Goal: Transaction & Acquisition: Book appointment/travel/reservation

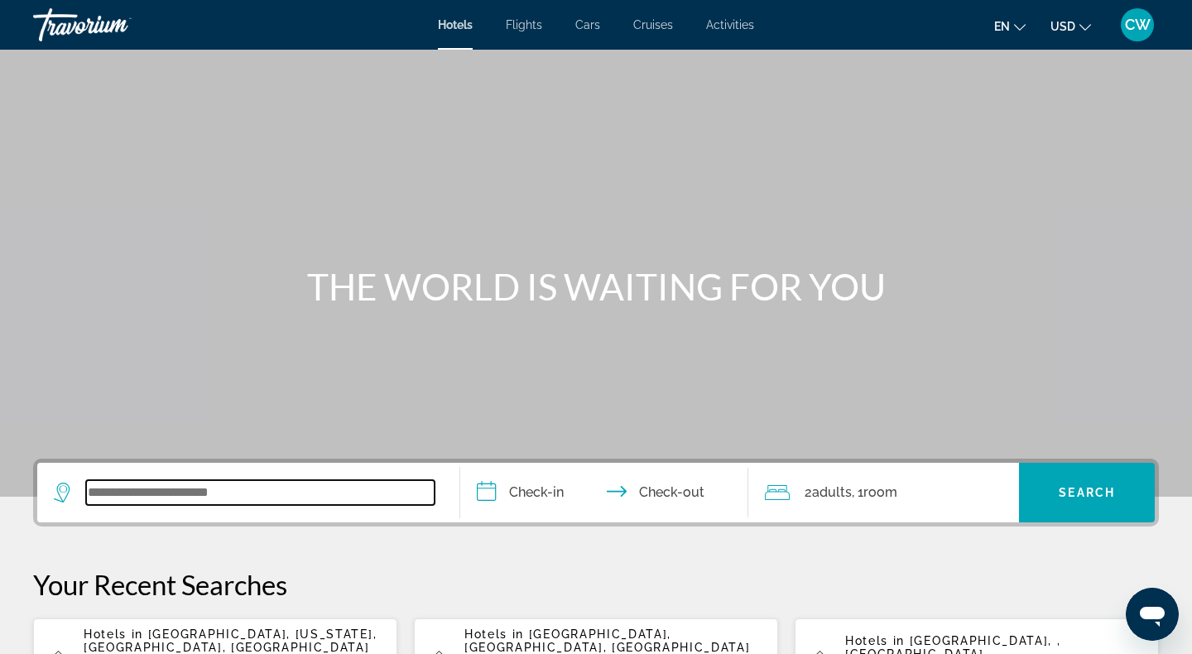
click at [296, 493] on input "Search widget" at bounding box center [260, 492] width 348 height 25
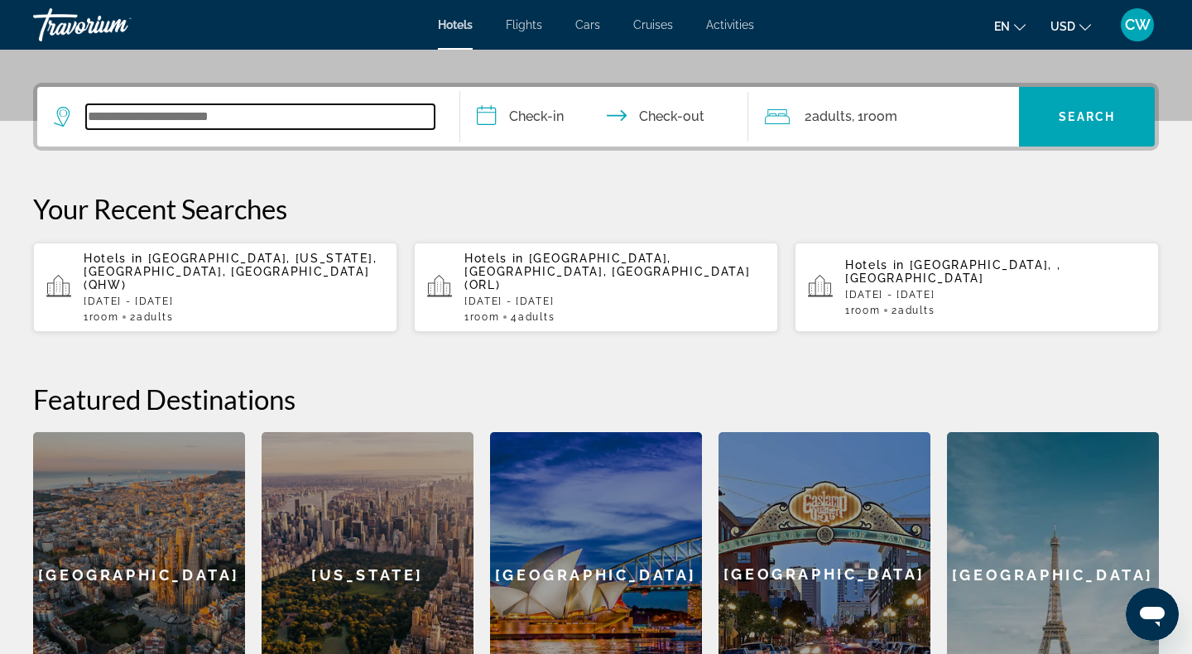
scroll to position [405, 0]
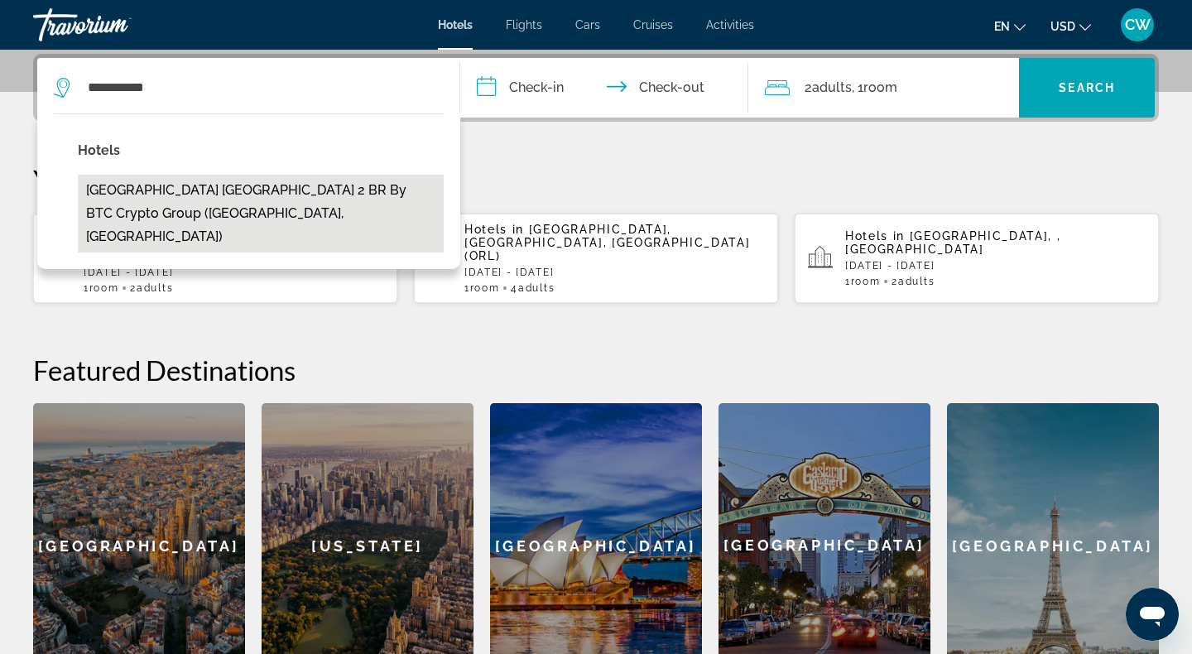
click at [330, 198] on button "[GEOGRAPHIC_DATA] [GEOGRAPHIC_DATA] 2 BR by BTC Crypto Group ([GEOGRAPHIC_DATA]…" at bounding box center [261, 214] width 366 height 78
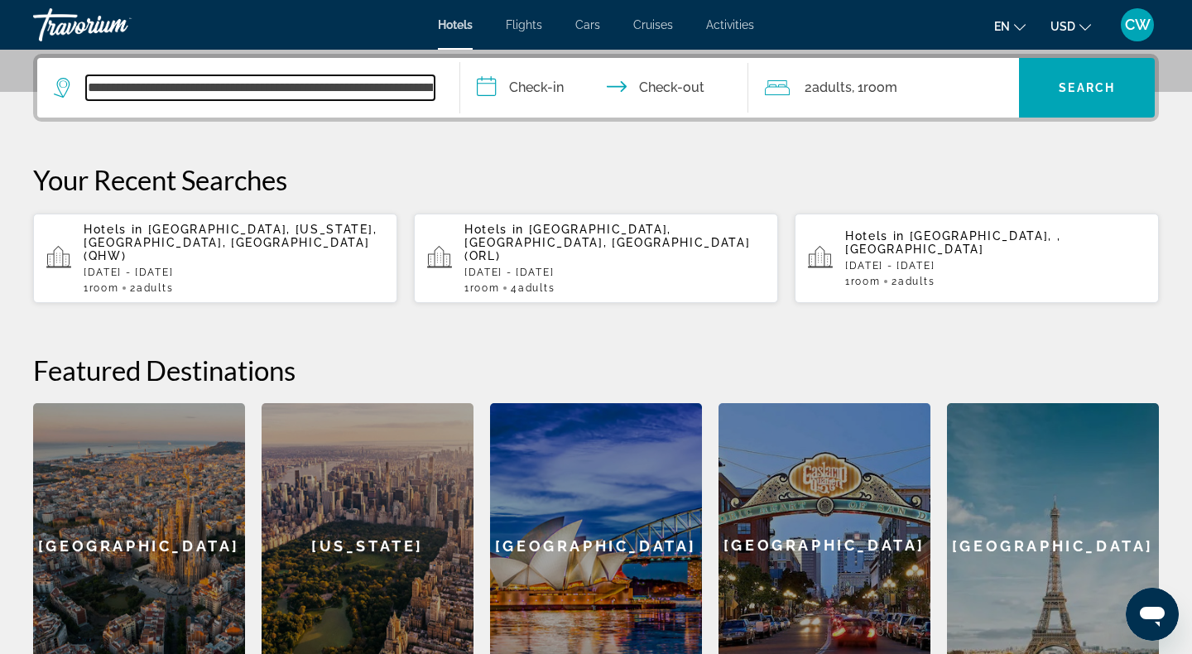
scroll to position [0, 200]
drag, startPoint x: 295, startPoint y: 89, endPoint x: 516, endPoint y: 97, distance: 221.2
click at [516, 96] on div "**********" at bounding box center [596, 88] width 1118 height 60
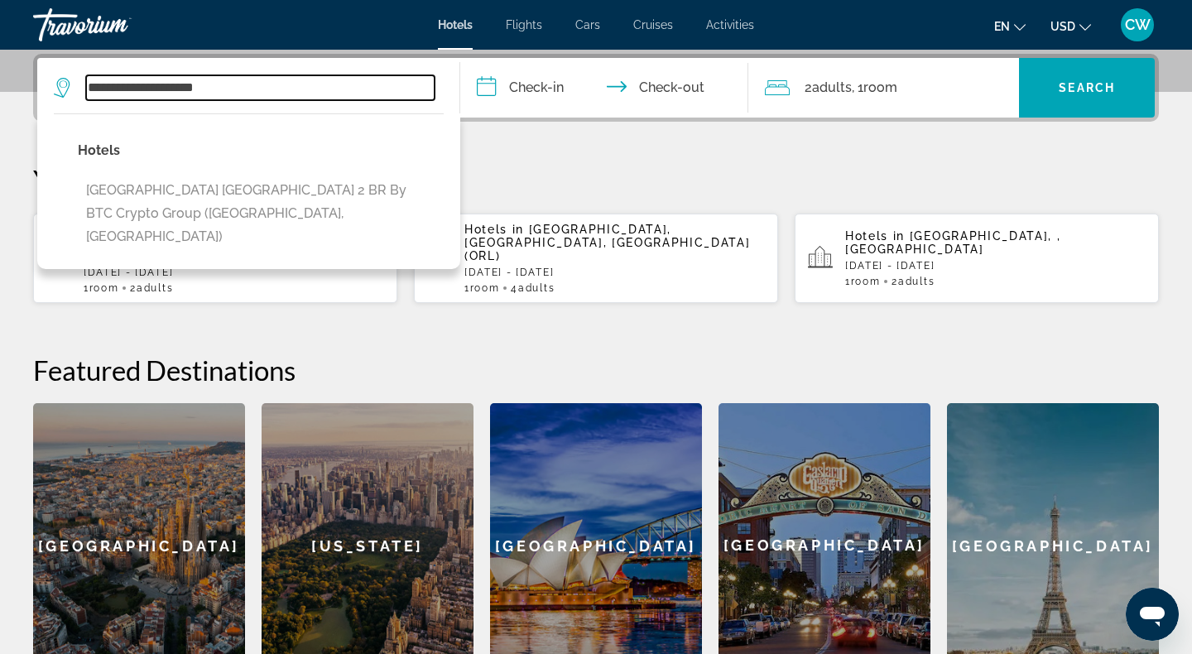
type input "**********"
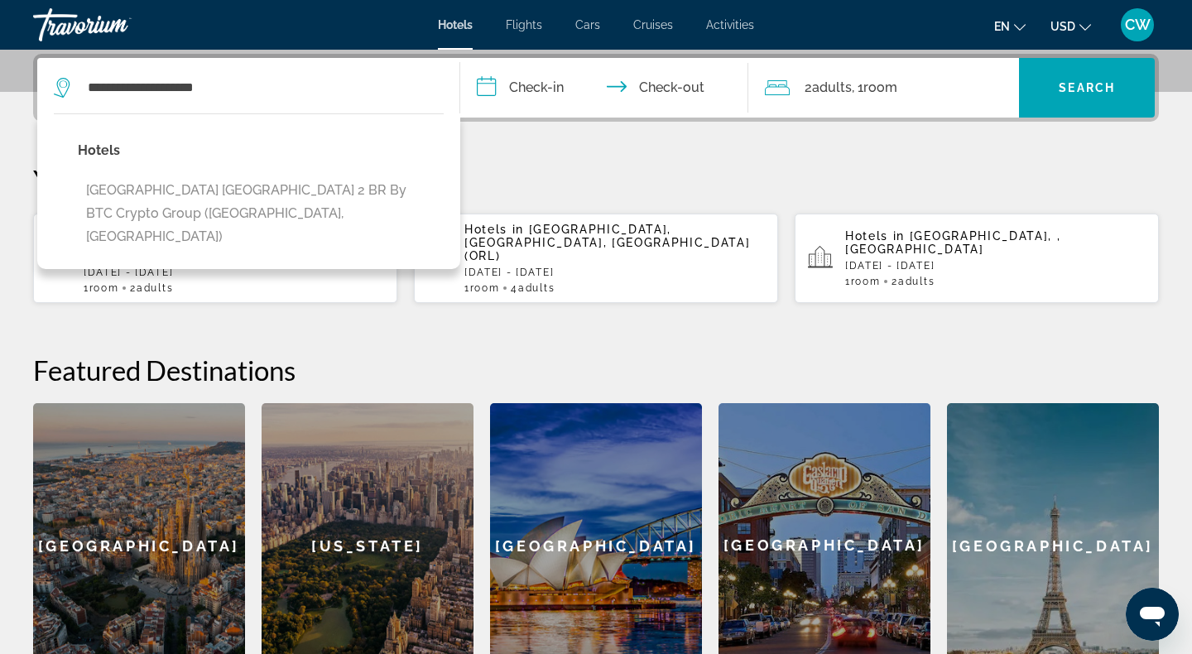
click at [526, 94] on input "**********" at bounding box center [607, 90] width 295 height 65
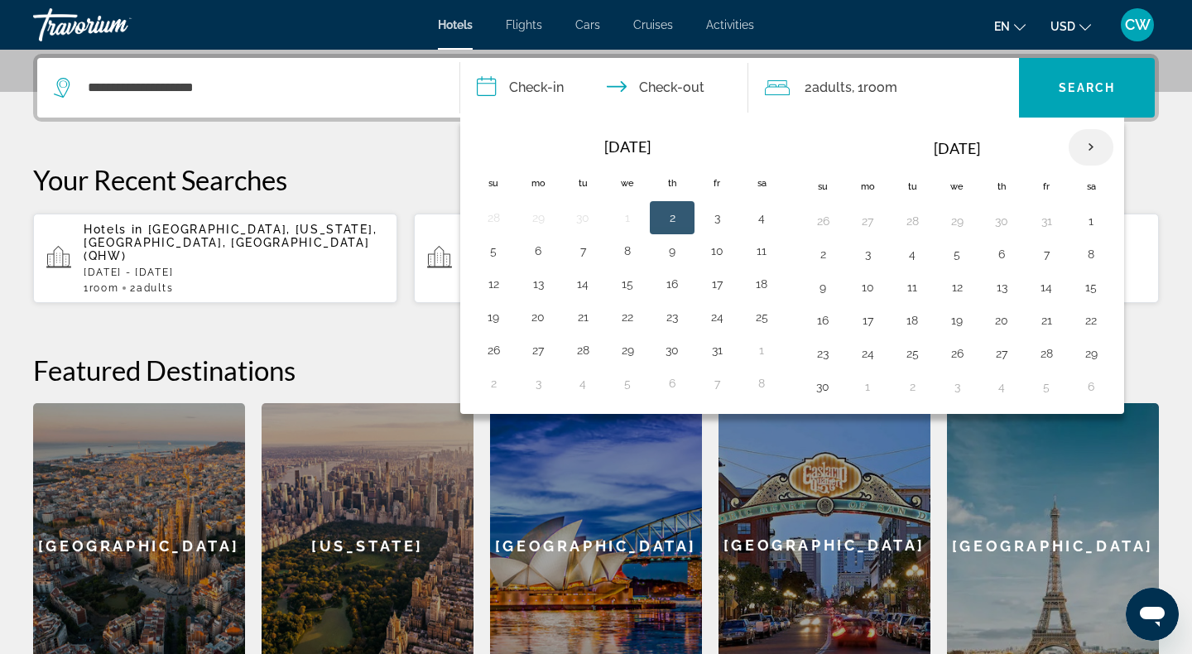
click at [1082, 143] on th "Next month" at bounding box center [1091, 147] width 45 height 36
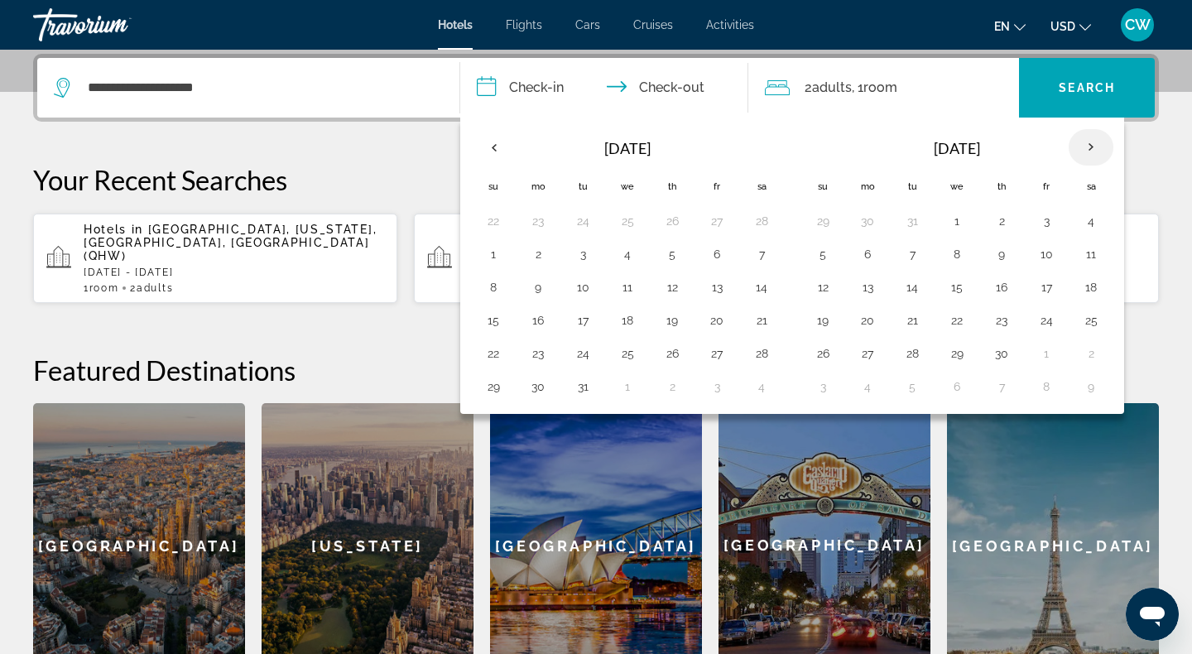
click at [1082, 143] on th "Next month" at bounding box center [1091, 147] width 45 height 36
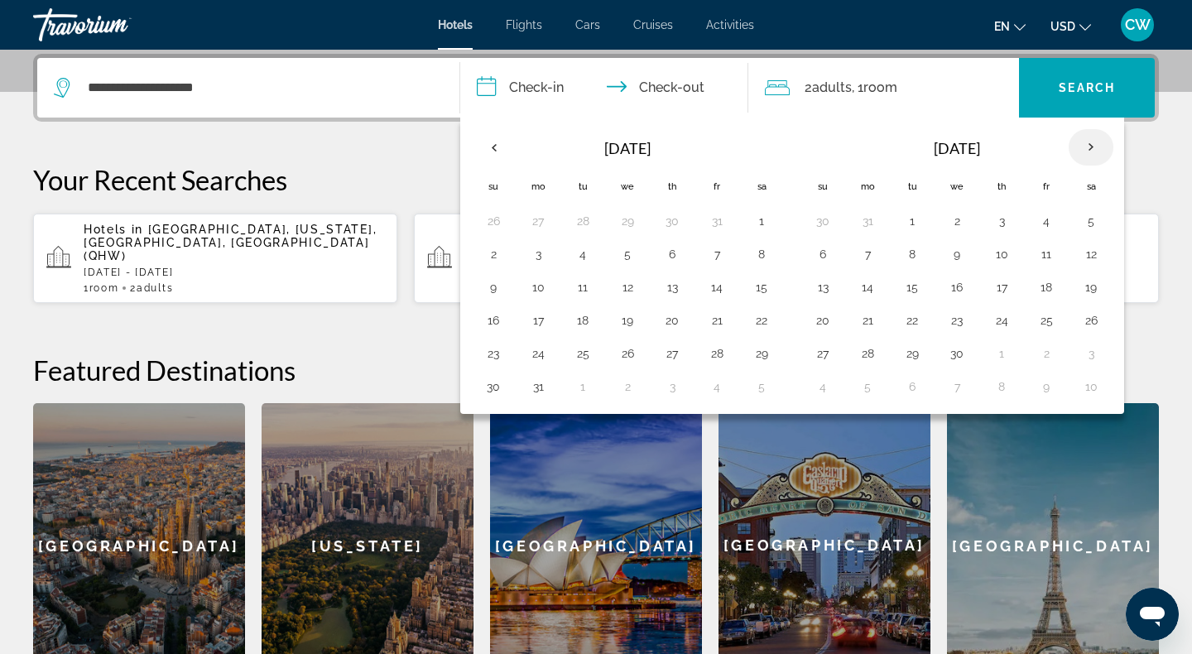
click at [1082, 143] on th "Next month" at bounding box center [1091, 147] width 45 height 36
click at [497, 320] on button "20" at bounding box center [493, 320] width 26 height 23
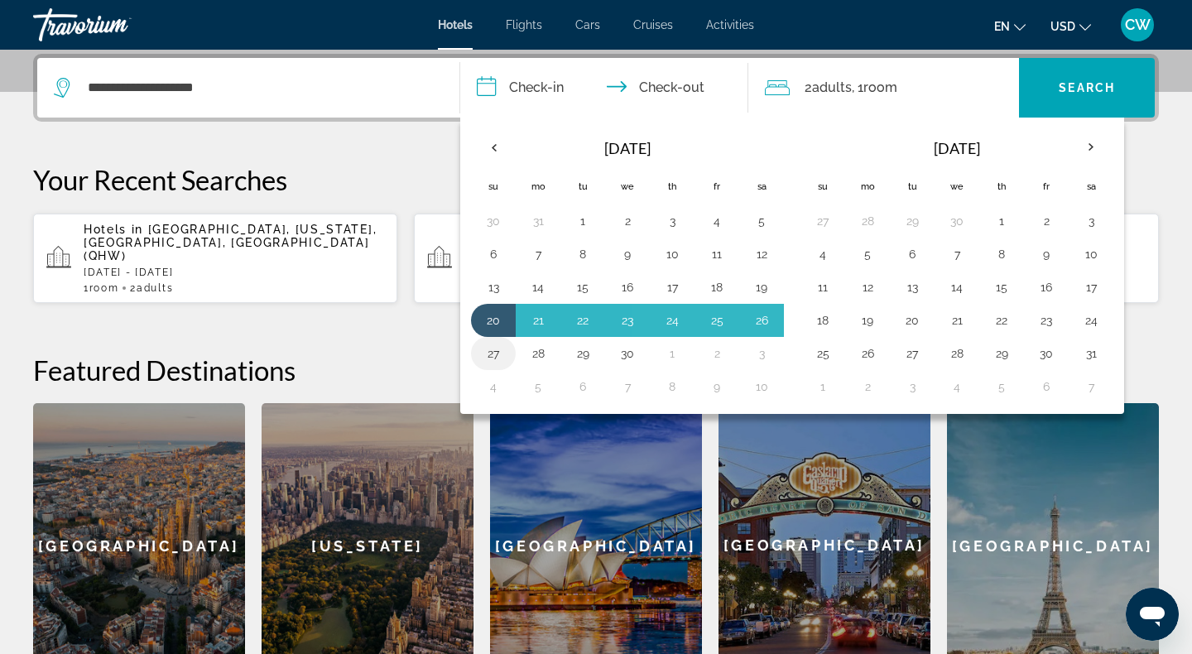
click at [497, 351] on button "27" at bounding box center [493, 353] width 26 height 23
type input "**********"
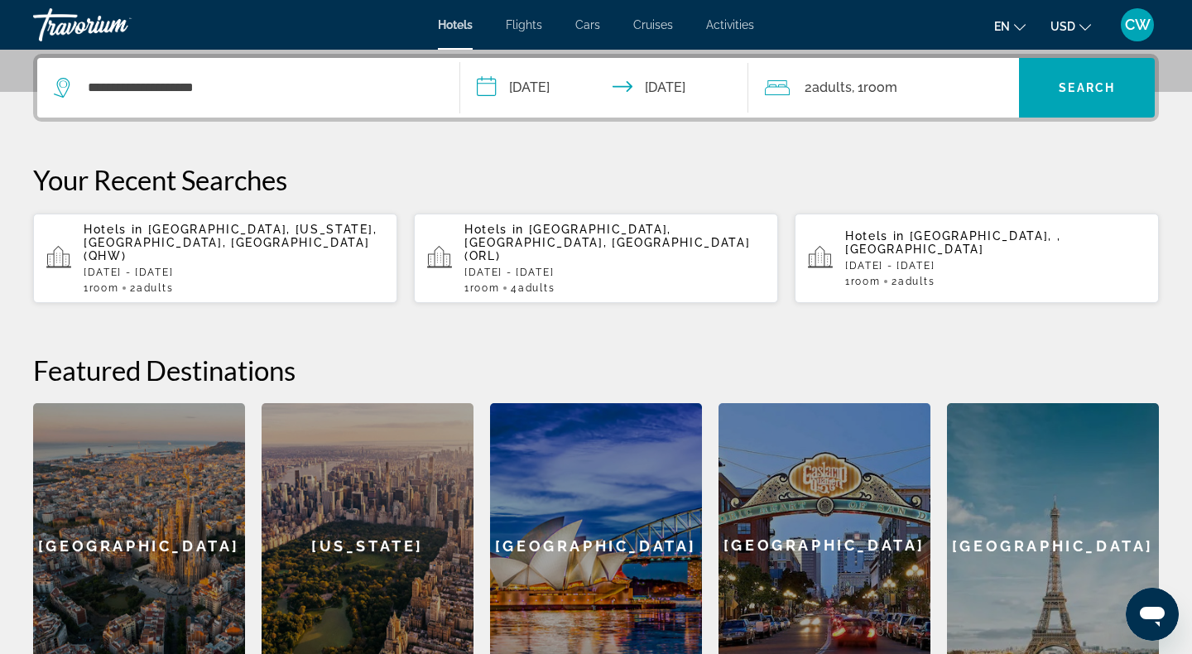
click at [921, 102] on div "2 Adult Adults , 1 Room rooms" at bounding box center [892, 88] width 255 height 60
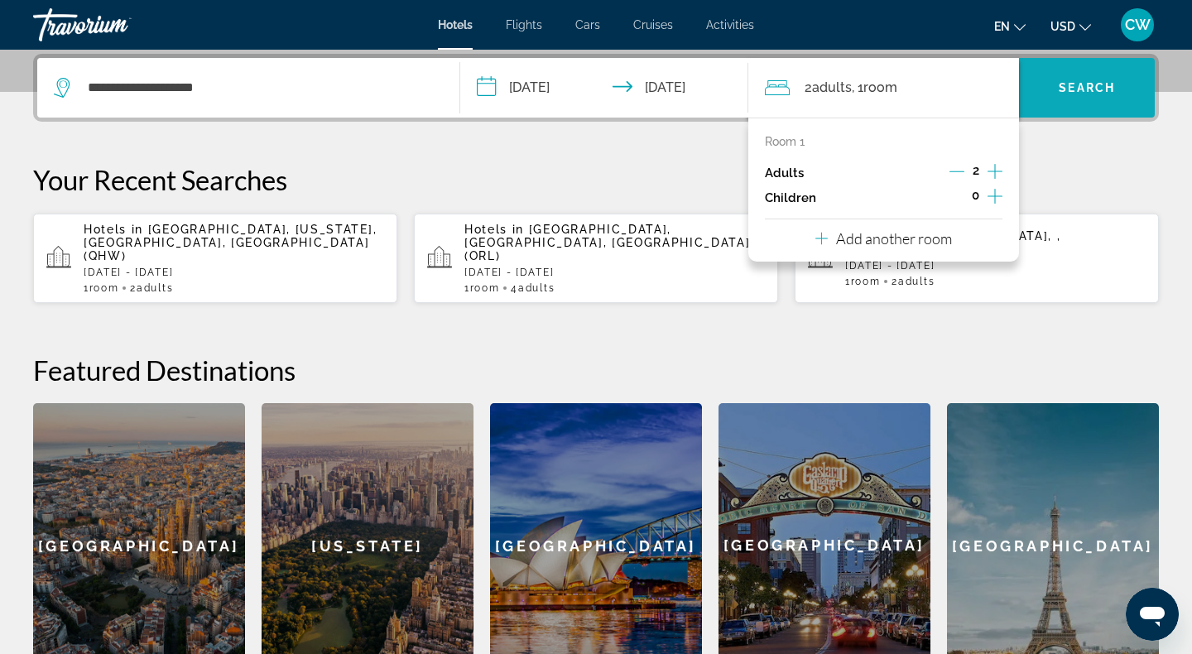
click at [1086, 101] on span "Search widget" at bounding box center [1087, 88] width 136 height 40
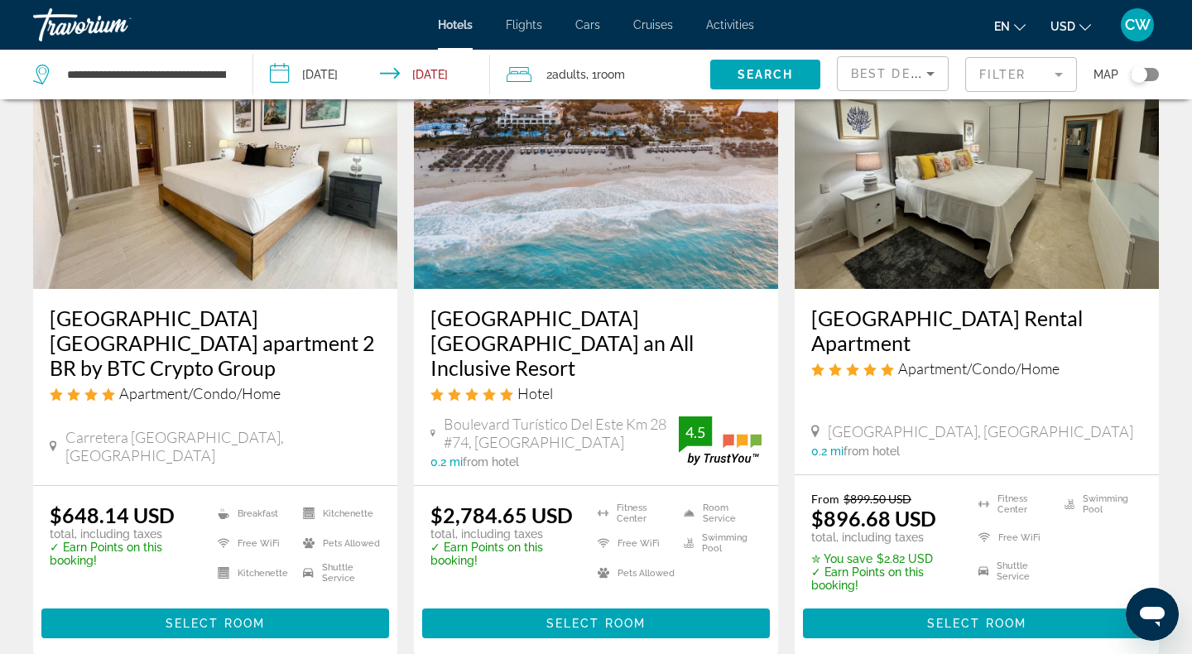
scroll to position [138, 0]
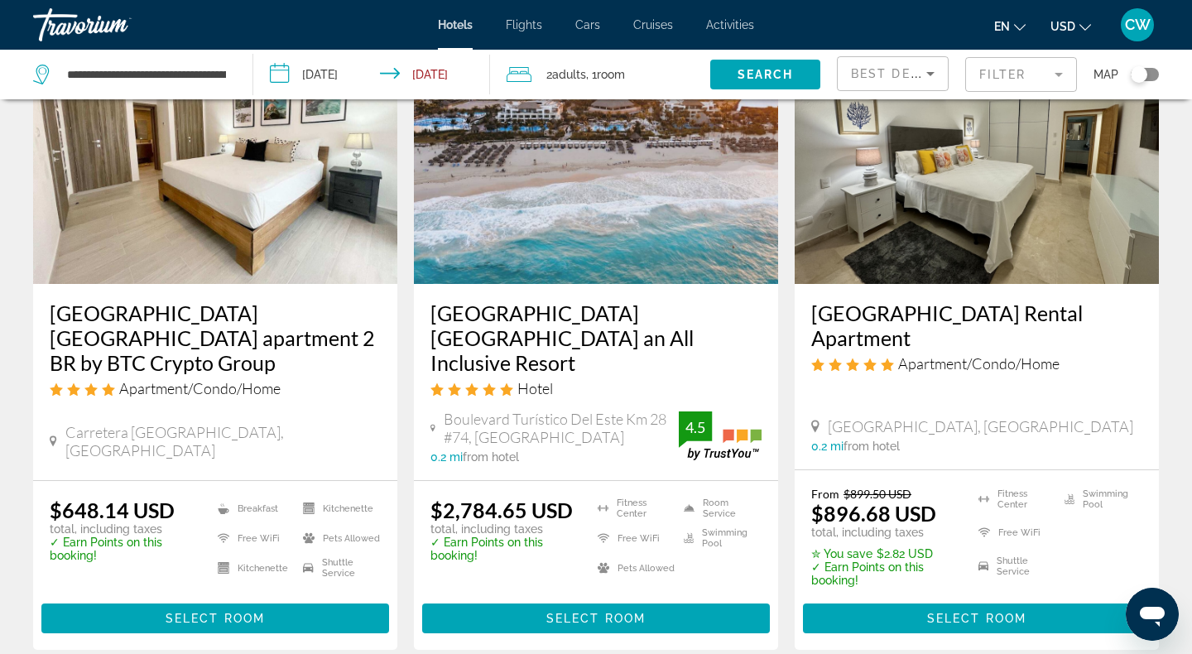
click at [563, 345] on h3 "[GEOGRAPHIC_DATA] [GEOGRAPHIC_DATA] an All Inclusive Resort" at bounding box center [595, 337] width 331 height 75
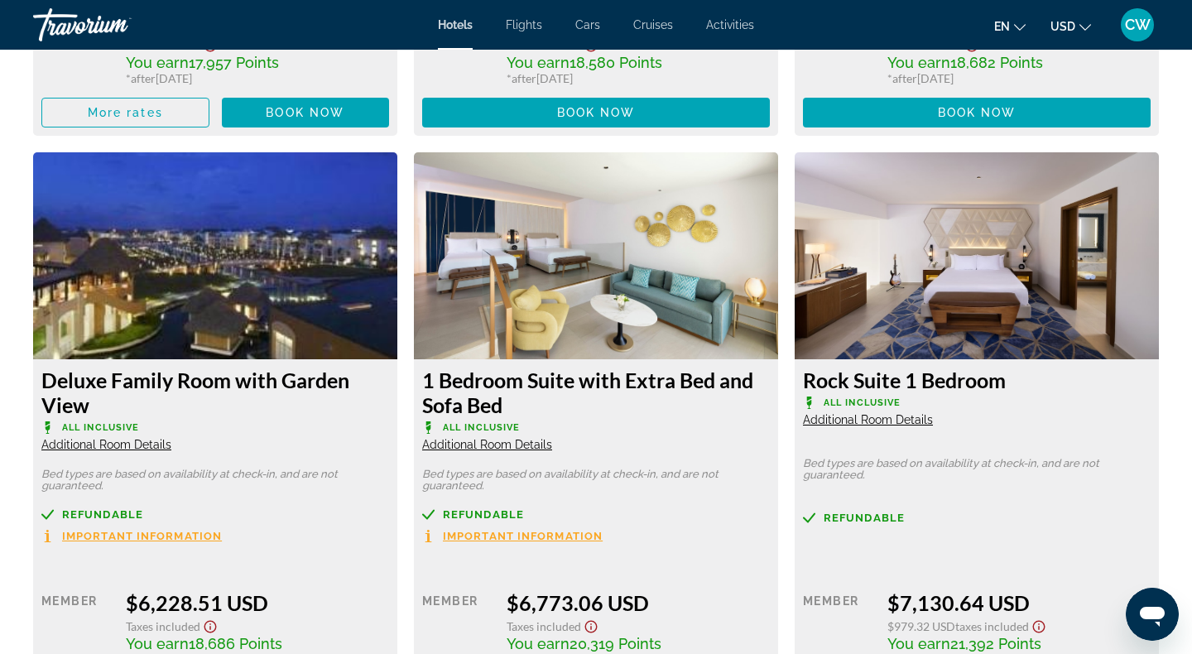
scroll to position [8514, 0]
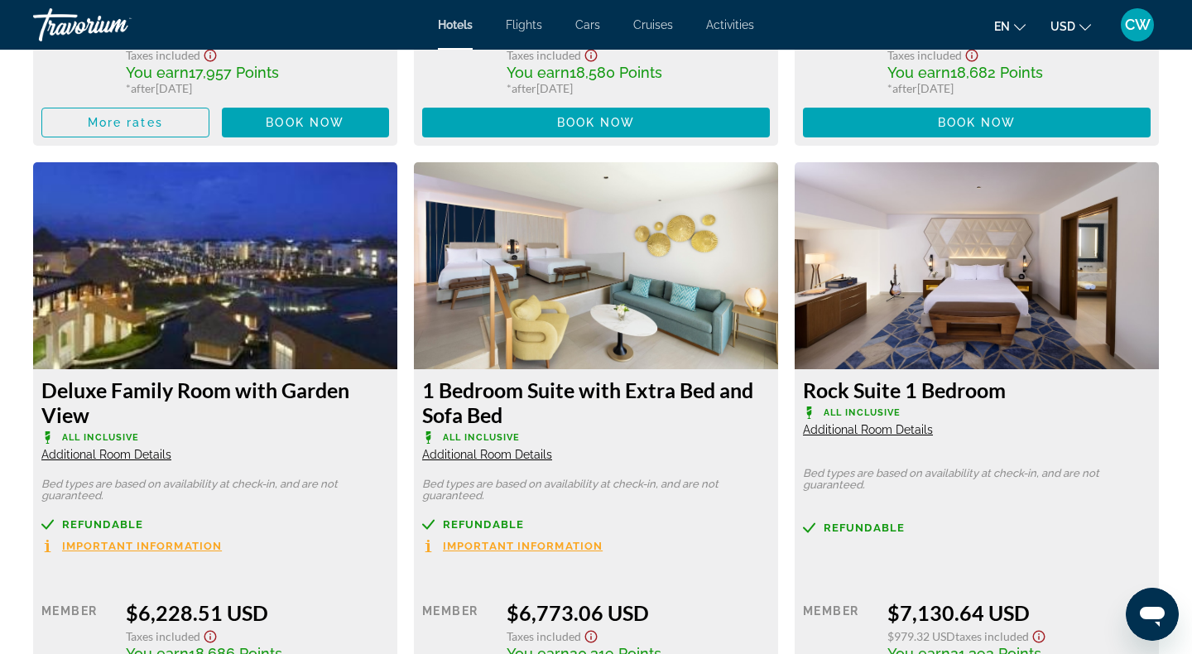
click at [964, 258] on img "Main content" at bounding box center [977, 265] width 364 height 207
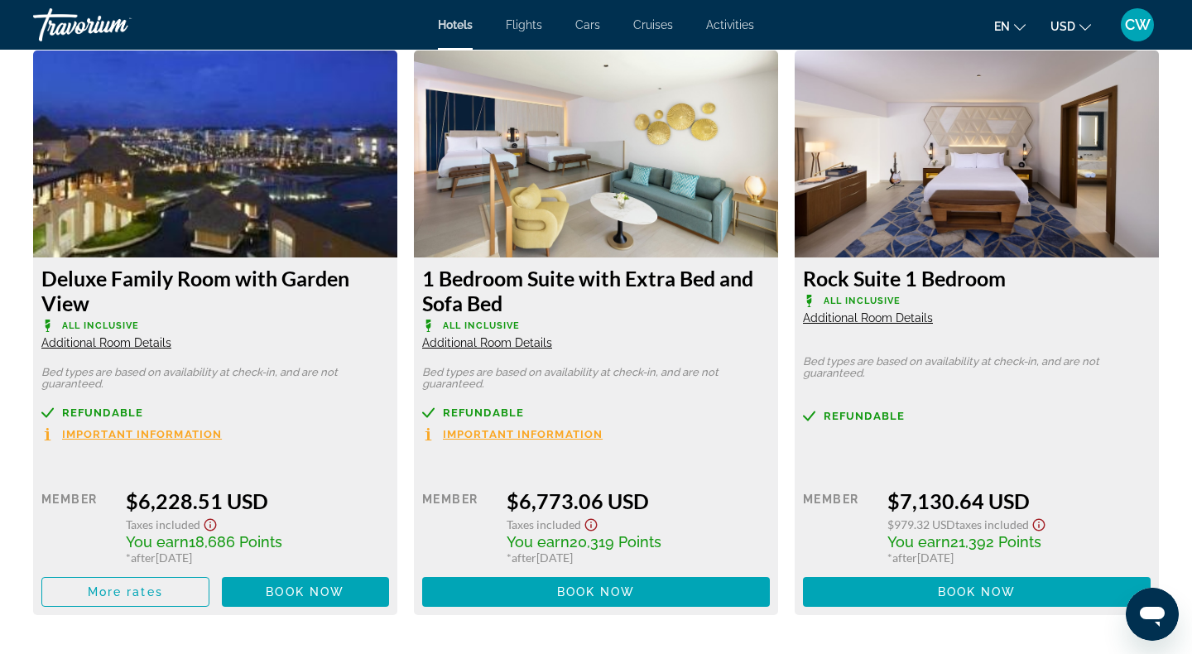
scroll to position [8635, 0]
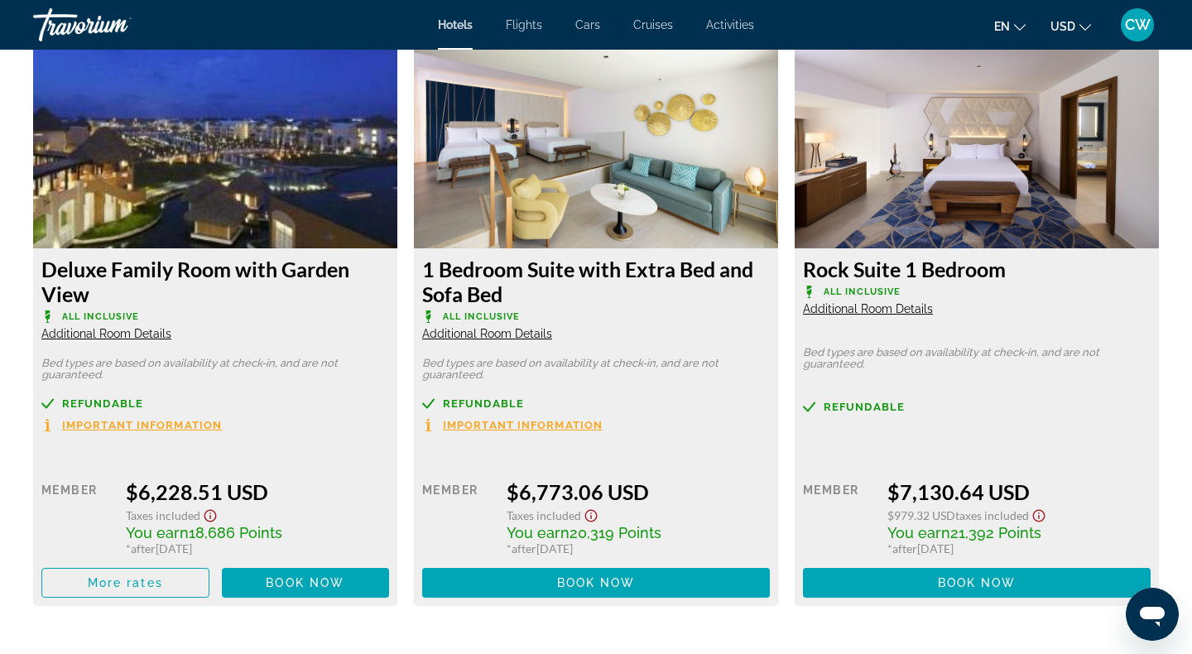
click at [919, 310] on span "Additional Room Details" at bounding box center [868, 308] width 130 height 13
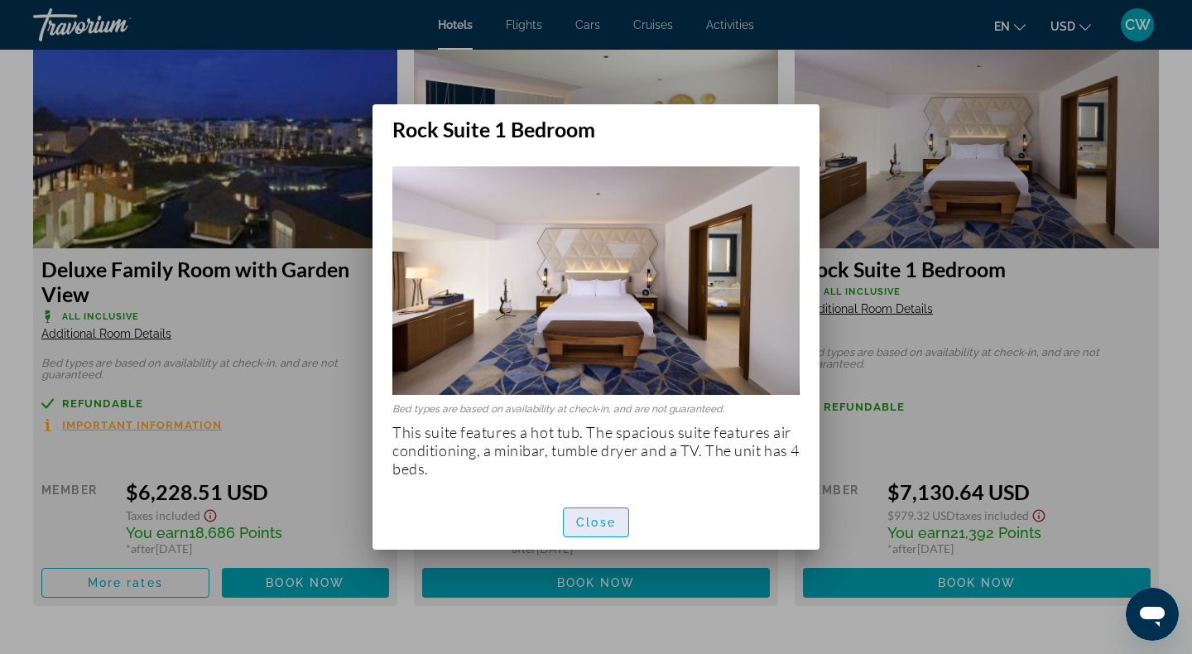
click at [603, 532] on span "button" at bounding box center [596, 522] width 65 height 40
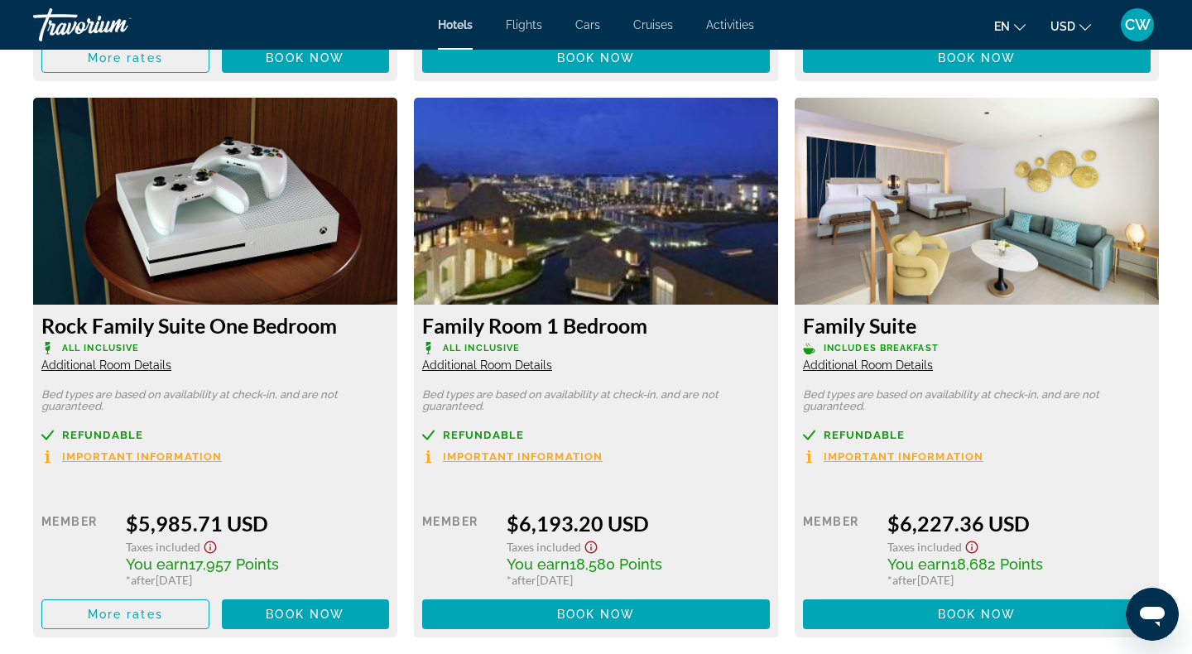
scroll to position [8021, 0]
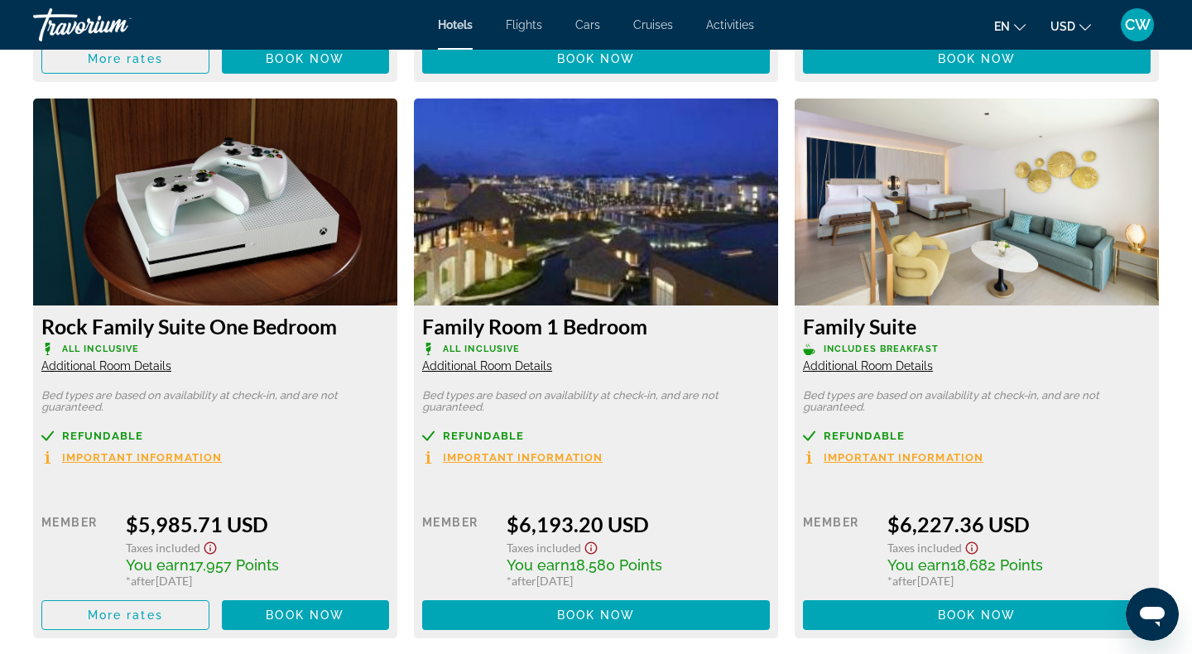
click at [125, 368] on span "Additional Room Details" at bounding box center [106, 365] width 130 height 13
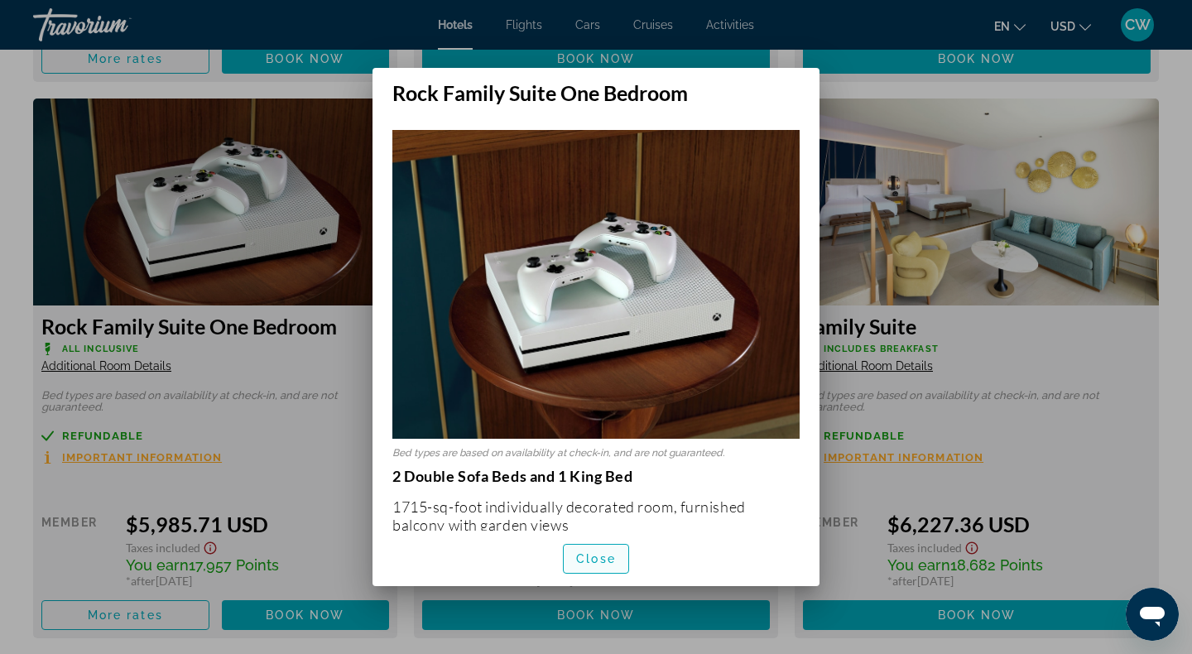
click at [584, 560] on span "Close" at bounding box center [596, 558] width 40 height 13
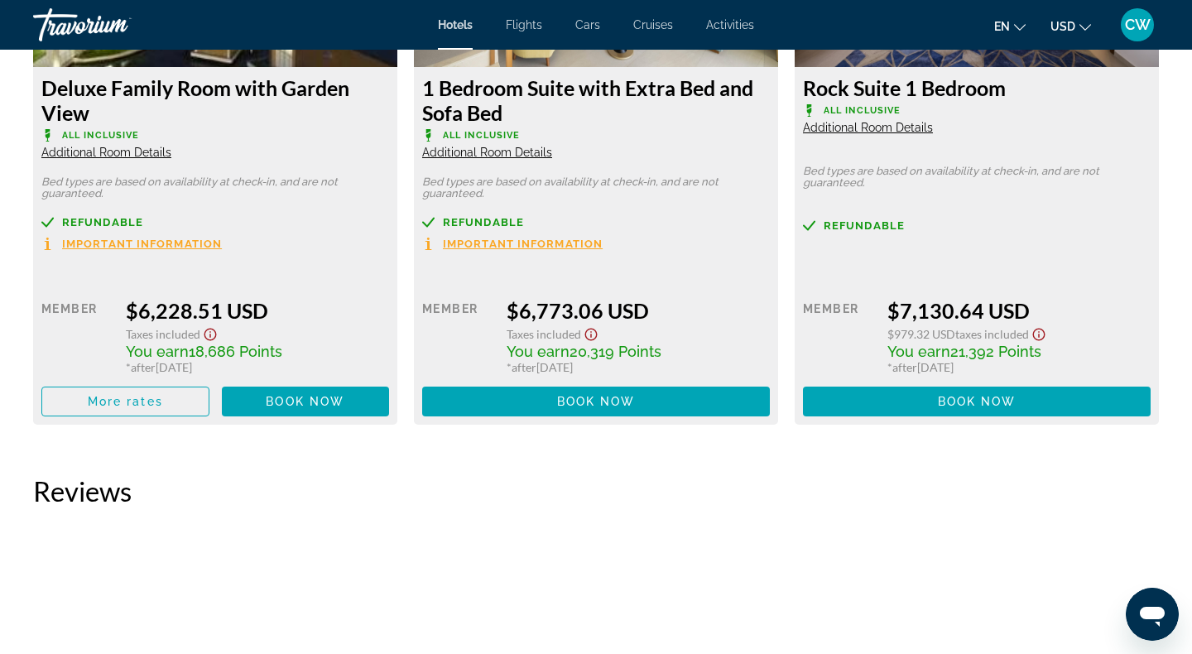
scroll to position [8820, 0]
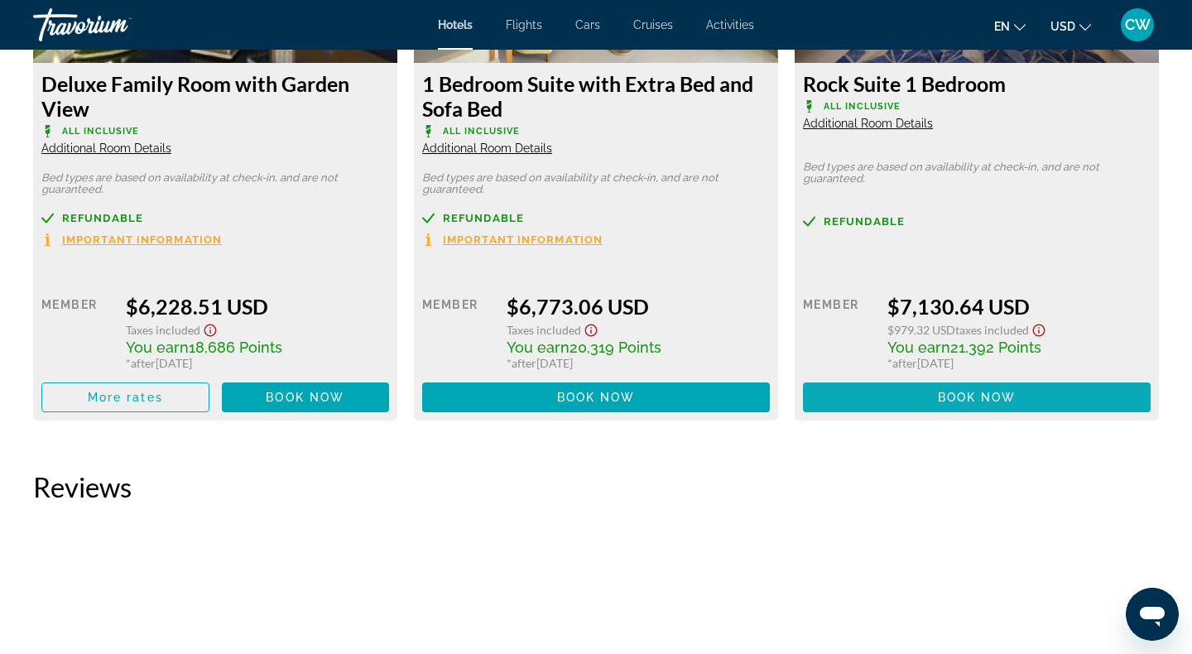
click at [875, 405] on span "Main content" at bounding box center [977, 397] width 348 height 40
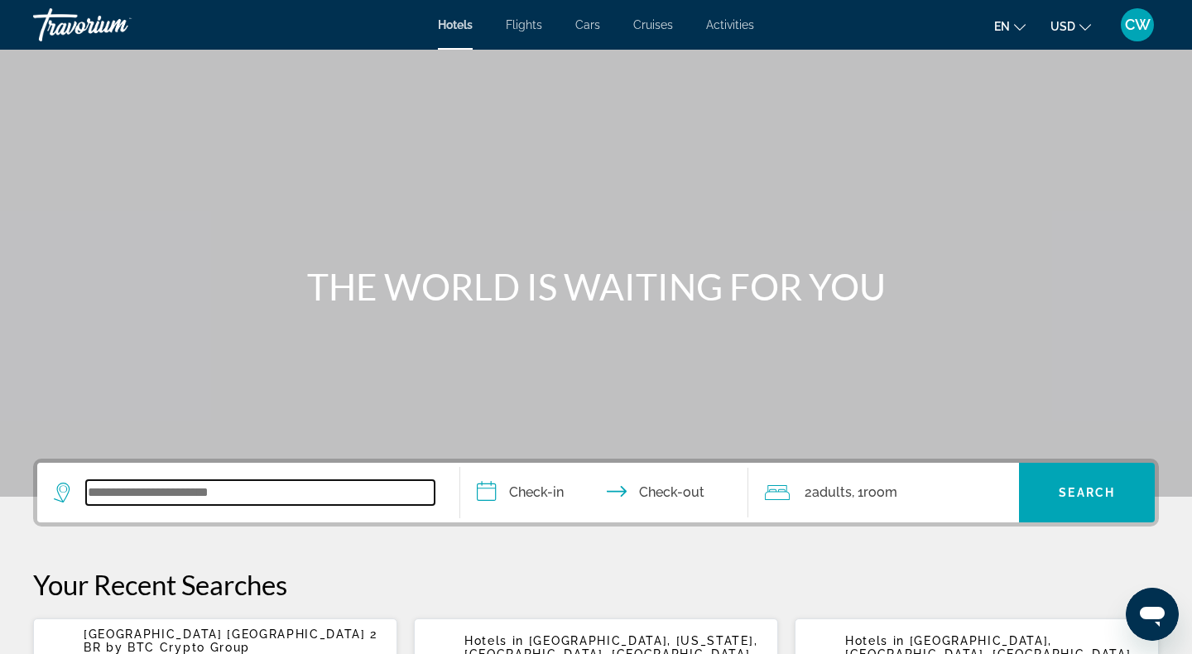
click at [230, 492] on input "Search widget" at bounding box center [260, 492] width 348 height 25
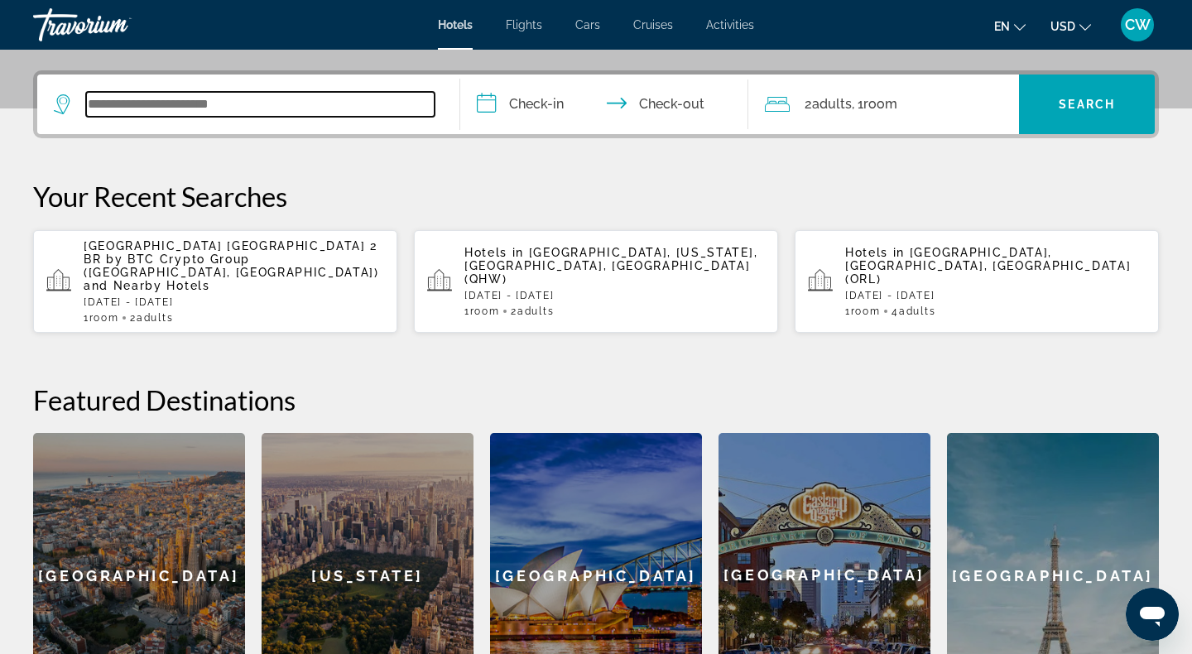
scroll to position [405, 0]
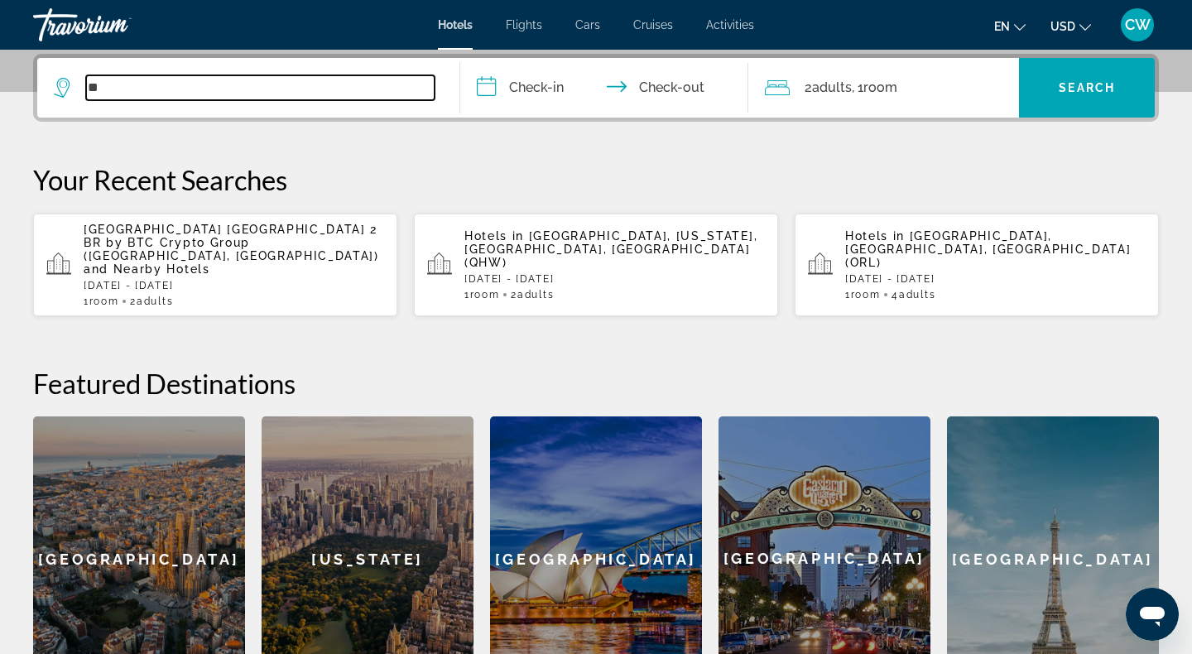
type input "*"
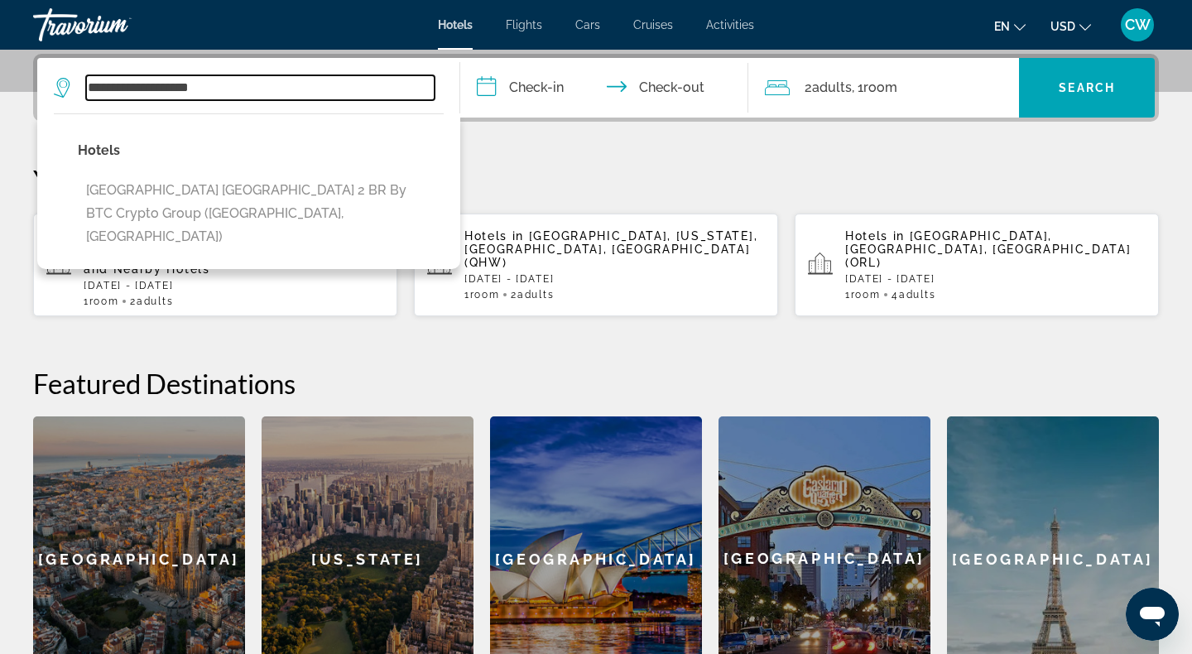
type input "**********"
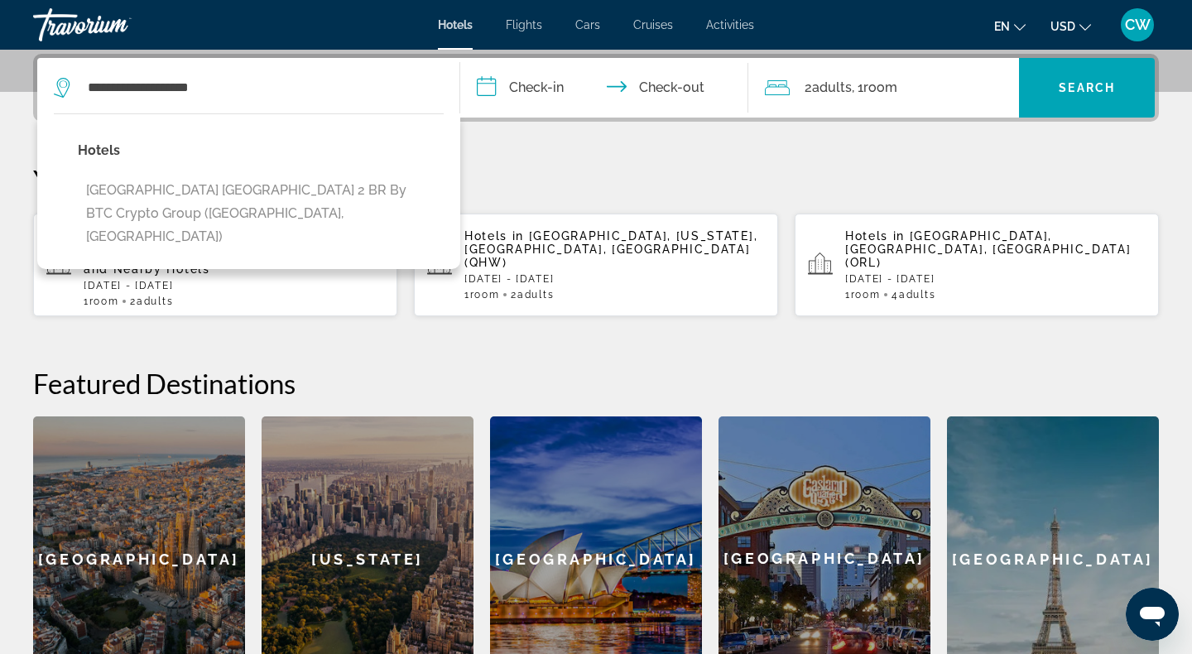
click at [526, 166] on p "Your Recent Searches" at bounding box center [596, 179] width 1126 height 33
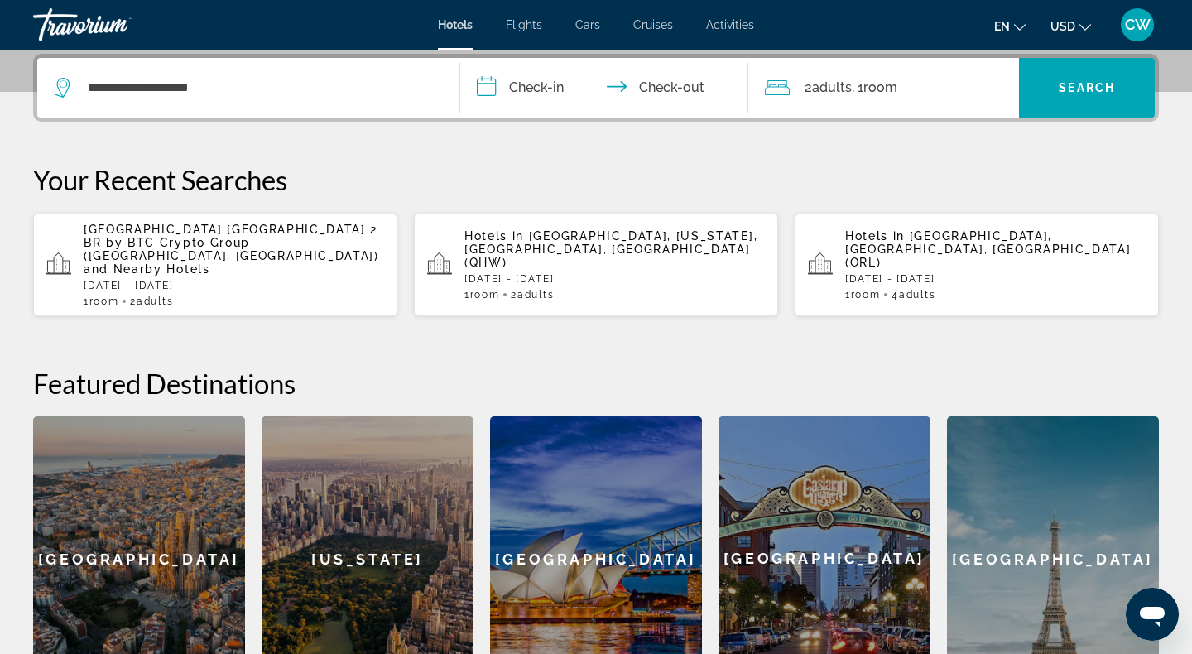
click at [540, 98] on input "**********" at bounding box center [607, 90] width 295 height 65
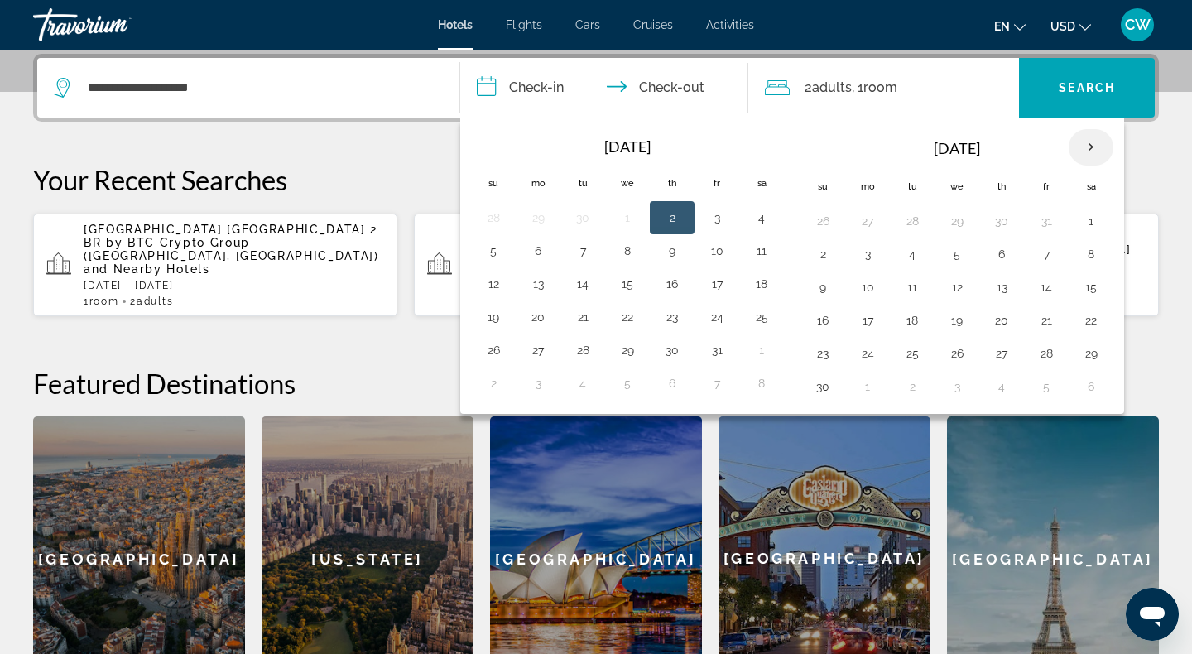
click at [1093, 147] on th "Next month" at bounding box center [1091, 147] width 45 height 36
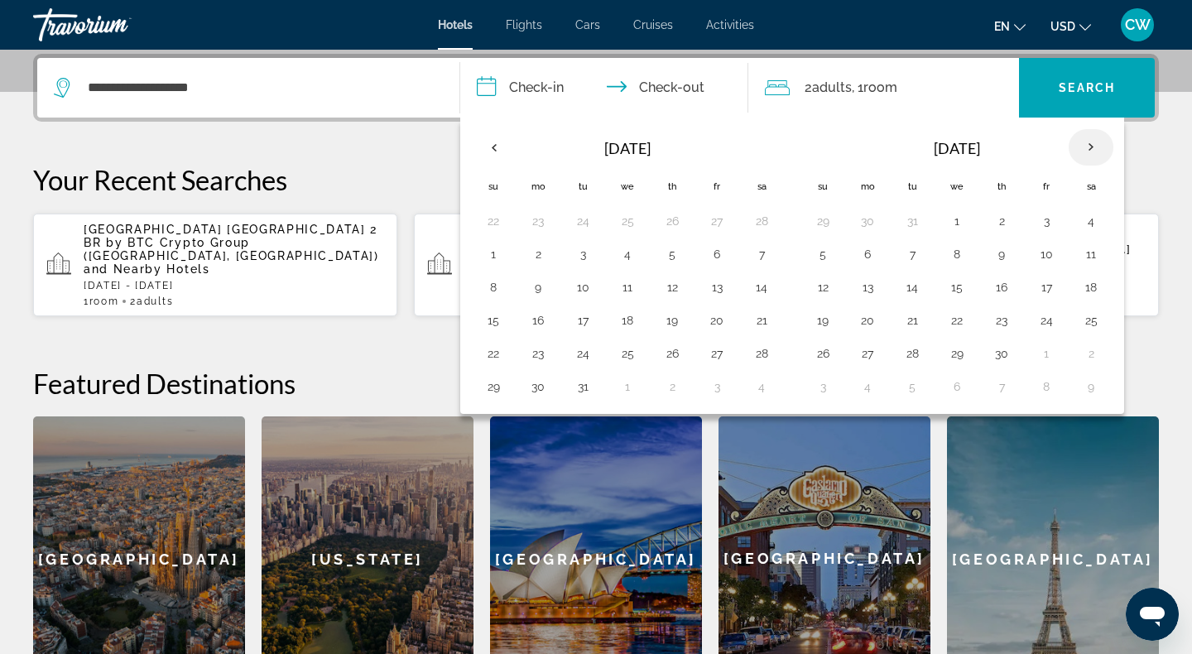
click at [1093, 147] on th "Next month" at bounding box center [1091, 147] width 45 height 36
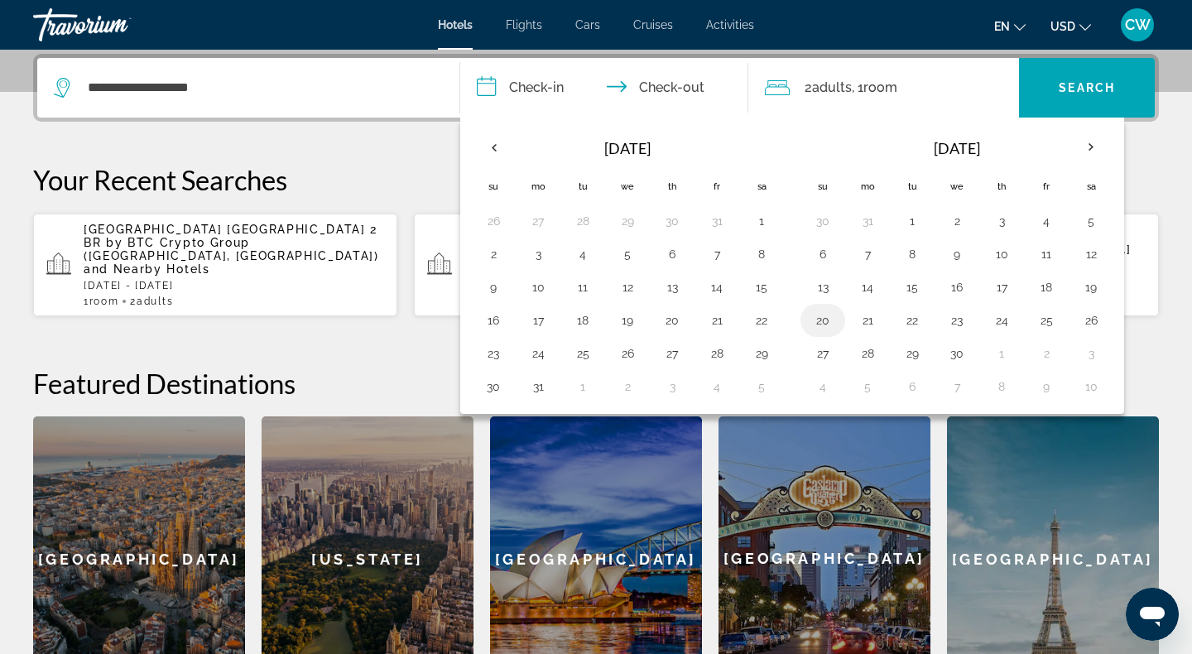
click at [829, 321] on button "20" at bounding box center [823, 320] width 26 height 23
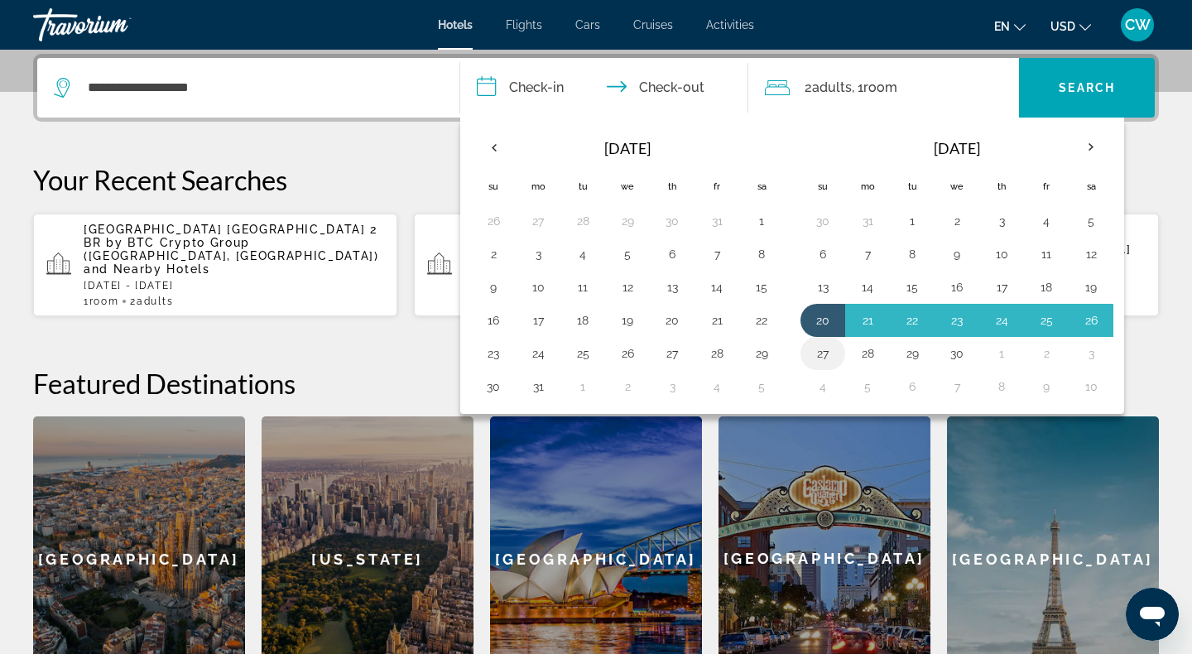
click at [825, 349] on button "27" at bounding box center [823, 353] width 26 height 23
type input "**********"
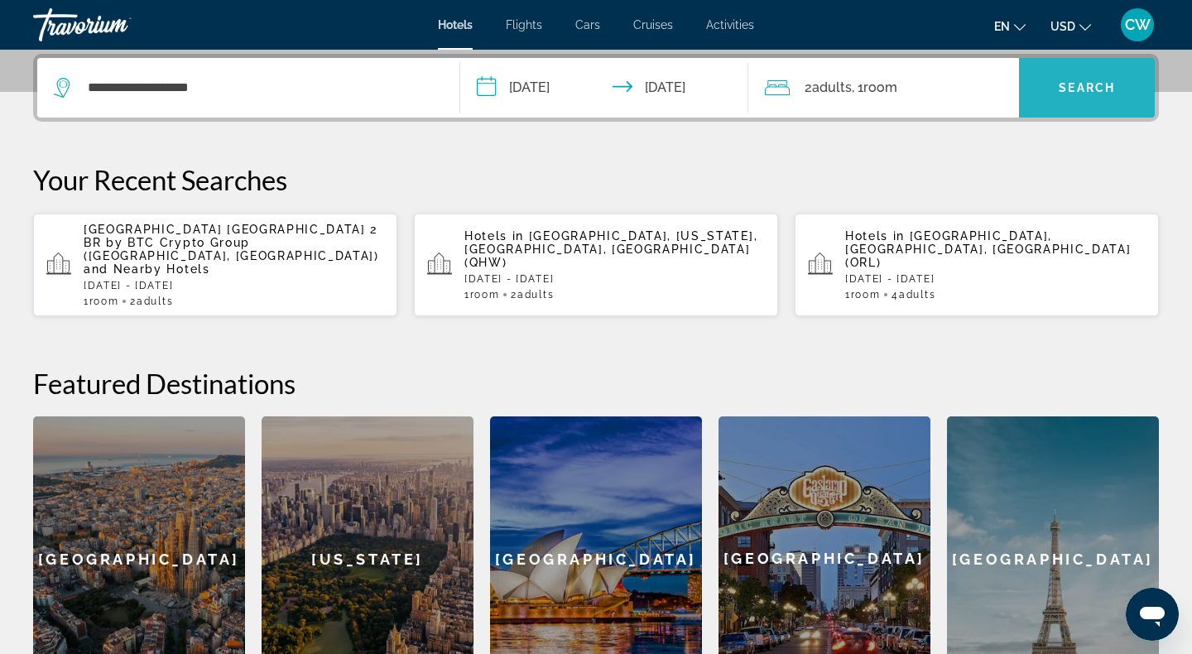
click at [1074, 88] on span "Search" at bounding box center [1087, 87] width 56 height 13
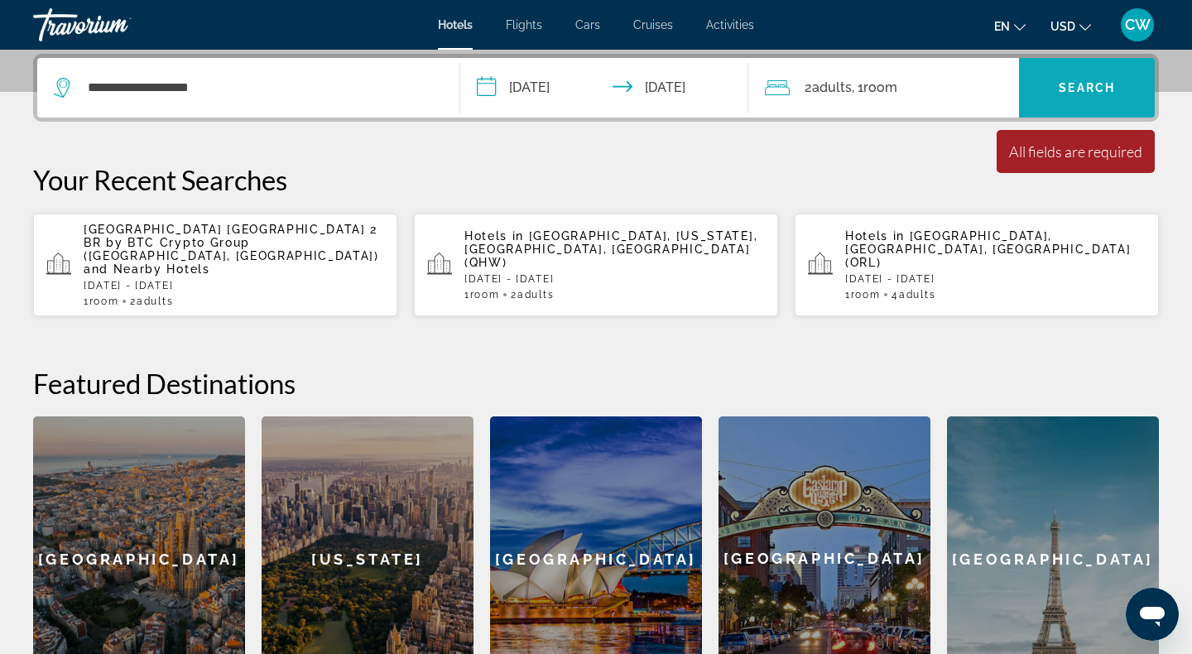
click at [1051, 88] on span "Search widget" at bounding box center [1087, 88] width 136 height 40
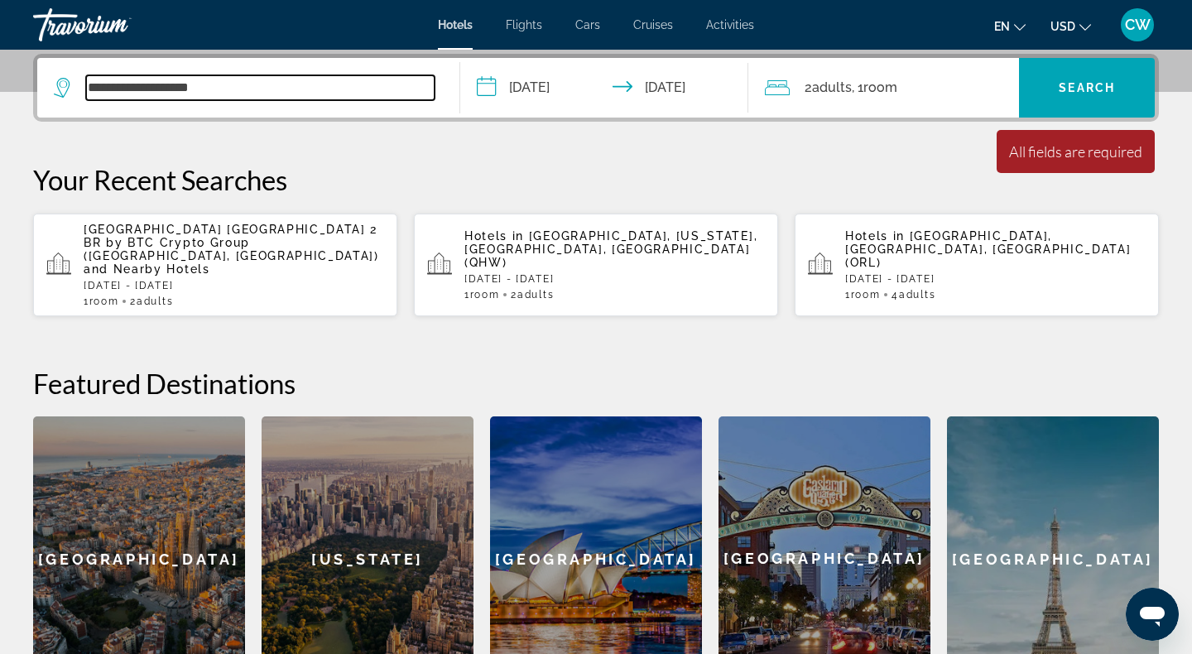
click at [279, 94] on input "**********" at bounding box center [260, 87] width 348 height 25
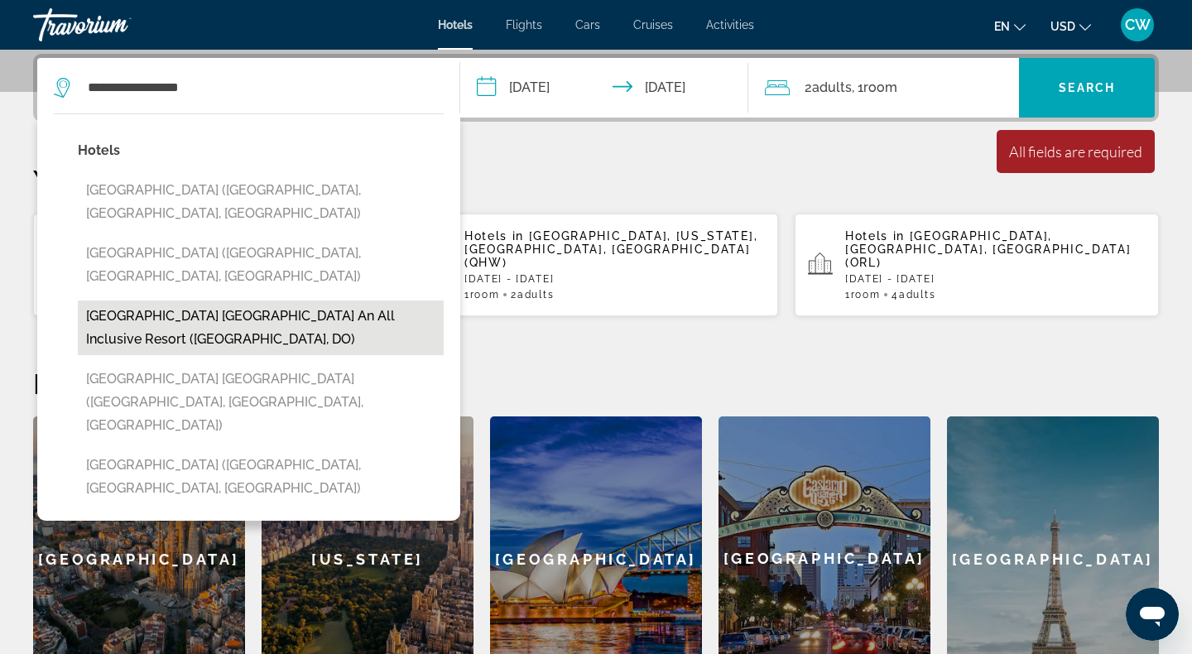
click at [238, 300] on button "Hard Rock Hotel & Casino Punta Cana an All Inclusive Resort (Punta Cana, DO)" at bounding box center [261, 327] width 366 height 55
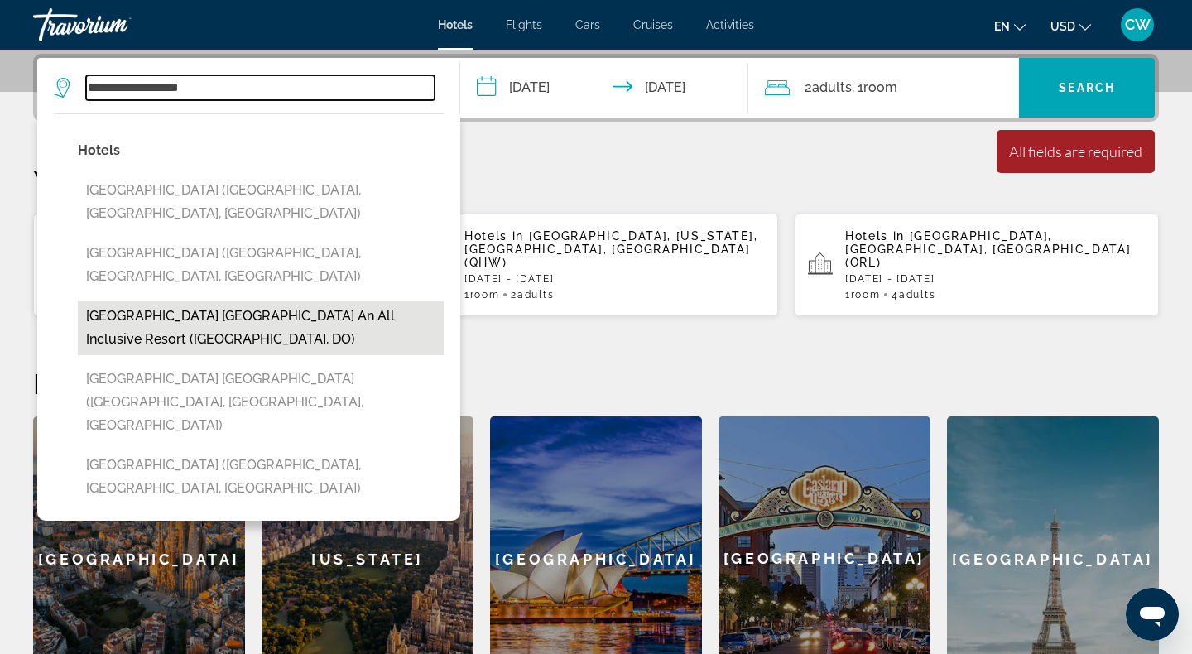
type input "**********"
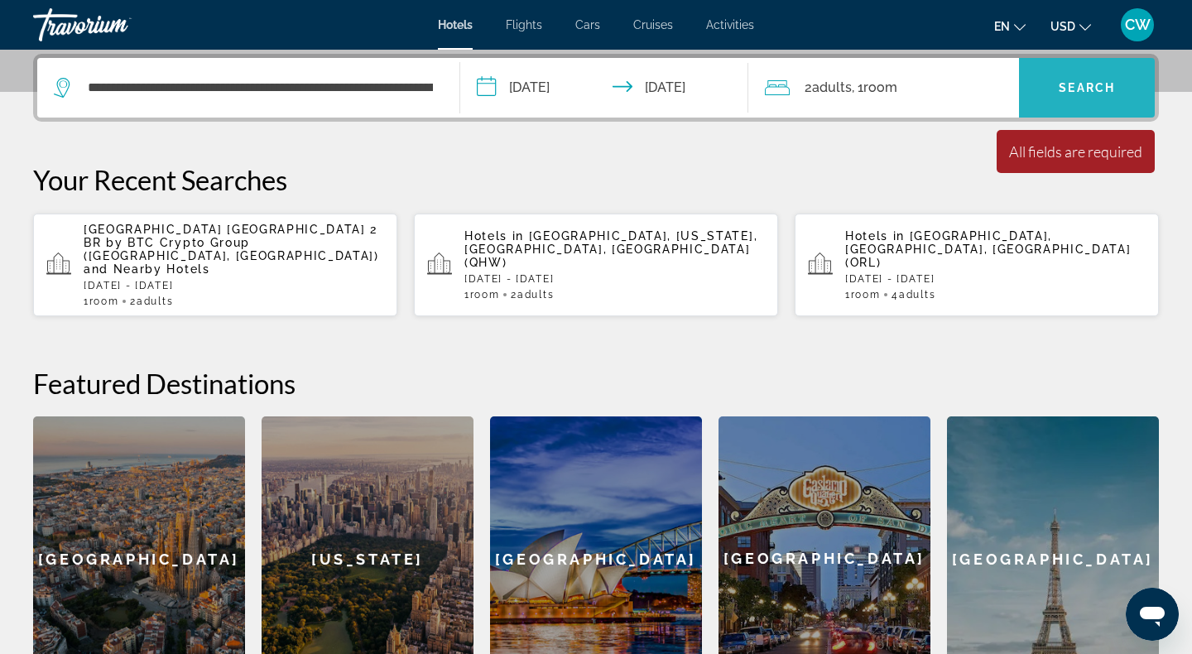
click at [1097, 100] on span "Search widget" at bounding box center [1087, 88] width 136 height 40
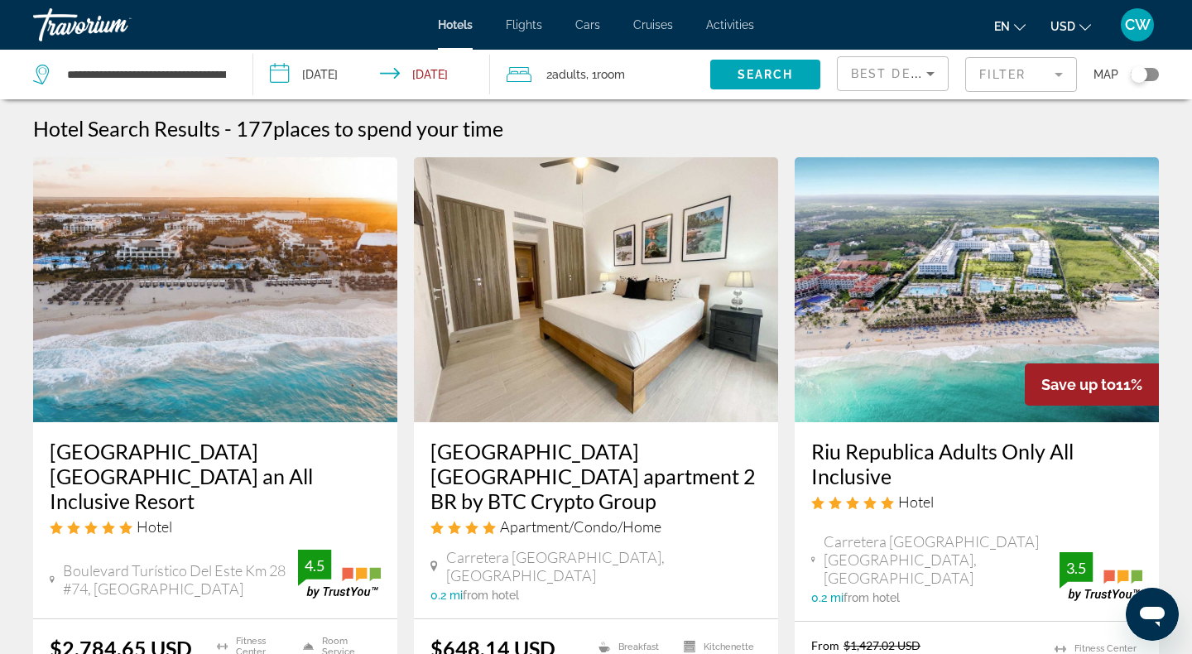
click at [283, 272] on img "Main content" at bounding box center [215, 289] width 364 height 265
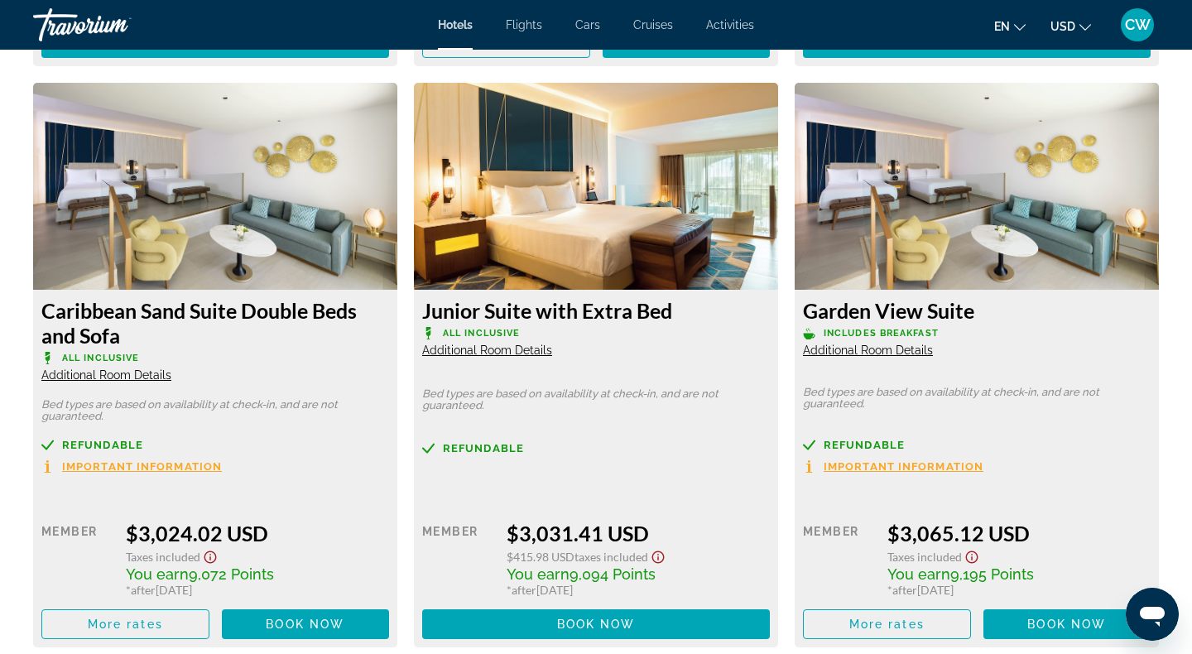
scroll to position [4002, 0]
